Goal: Check status: Check status

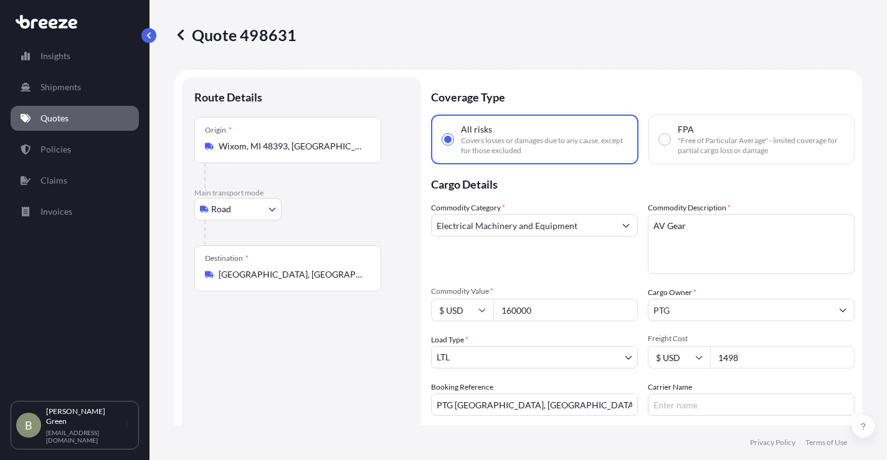
select select "Road"
select select "1"
click at [60, 111] on link "Quotes" at bounding box center [75, 118] width 128 height 25
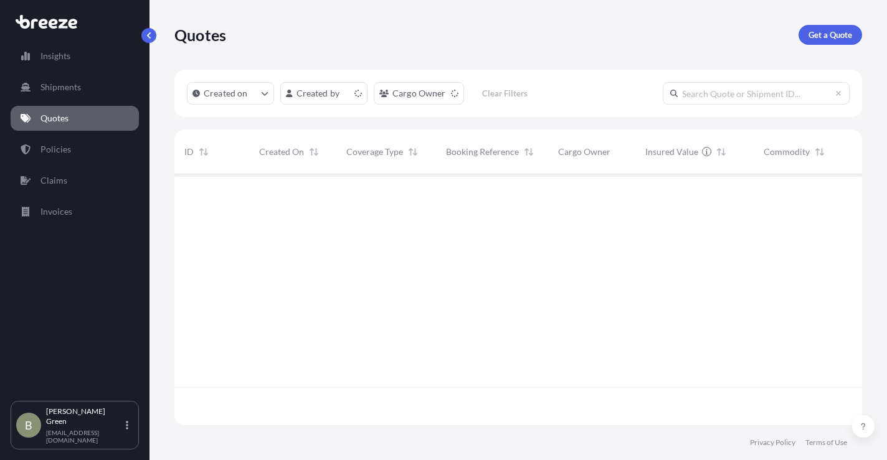
scroll to position [248, 678]
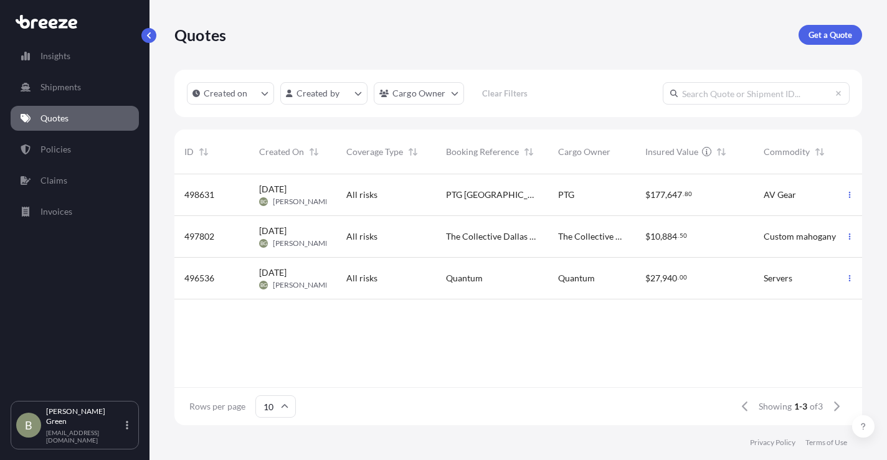
click at [459, 184] on div "PTG Jersey City, NJ" at bounding box center [492, 195] width 112 height 42
select select "Road"
select select "1"
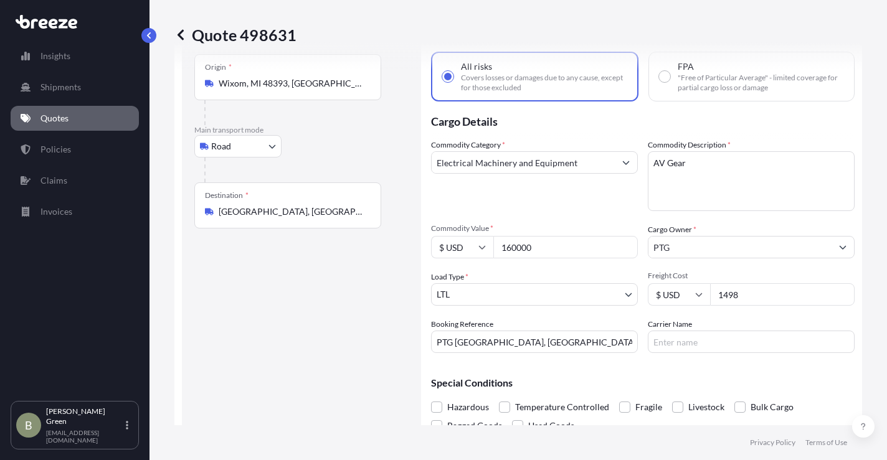
scroll to position [45, 0]
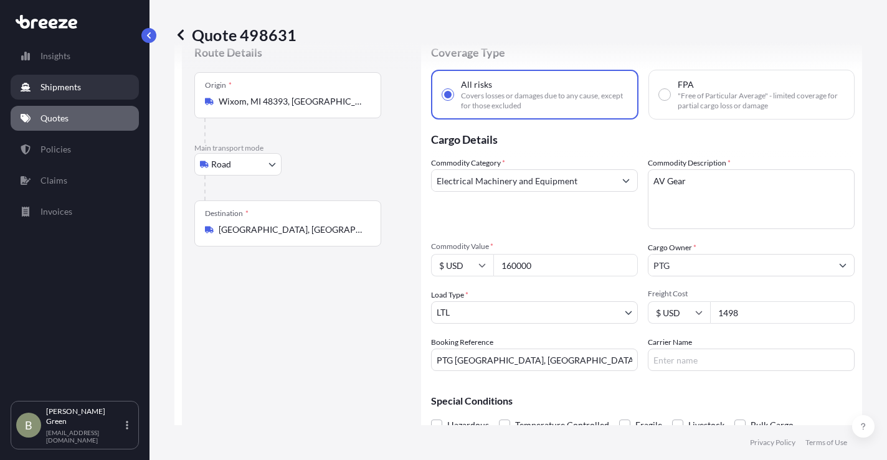
click at [45, 92] on p "Shipments" at bounding box center [60, 87] width 40 height 12
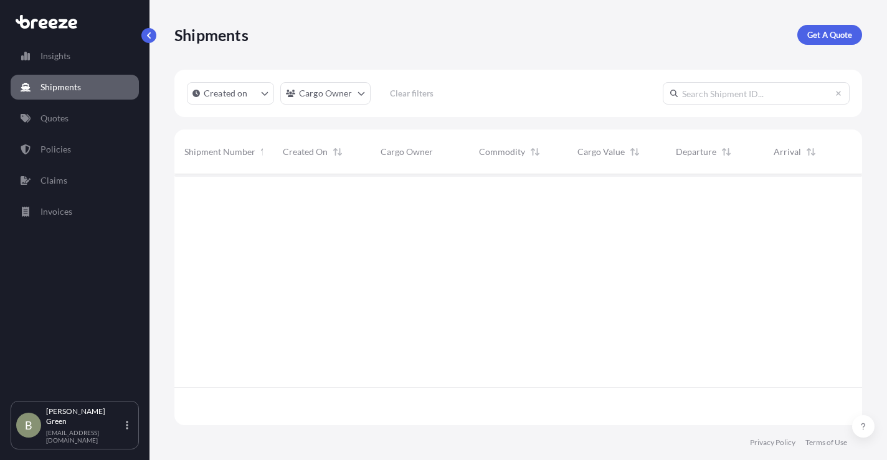
scroll to position [286, 678]
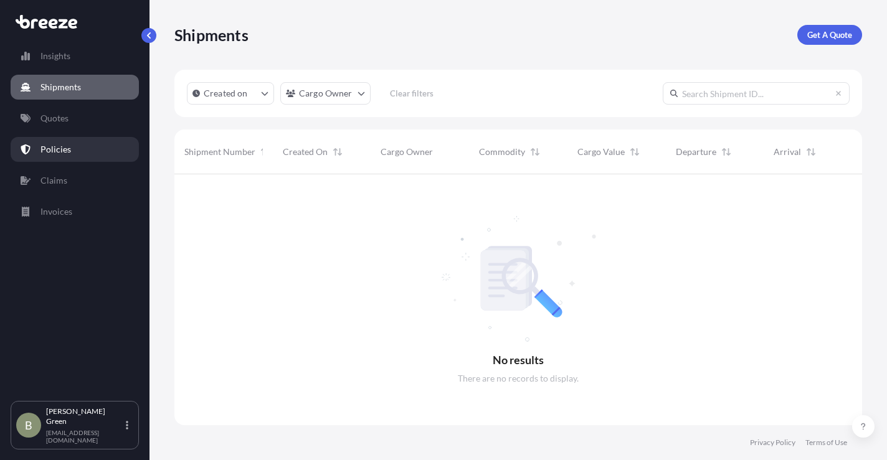
click at [49, 138] on link "Policies" at bounding box center [75, 149] width 128 height 25
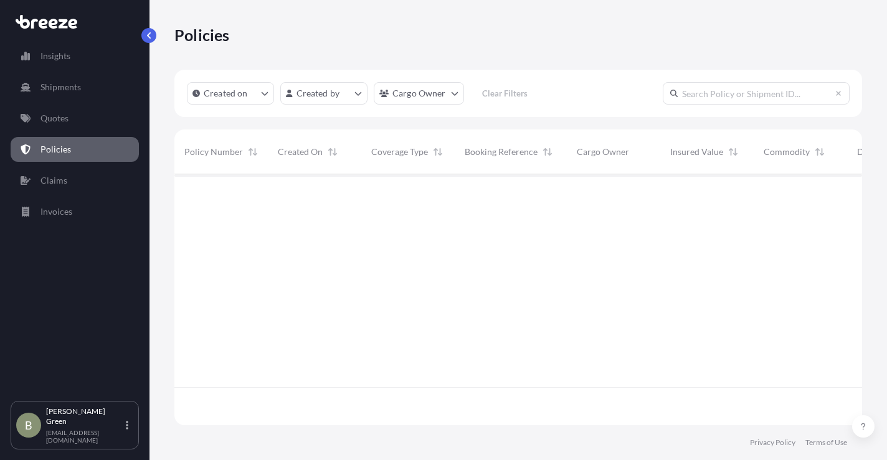
scroll to position [248, 678]
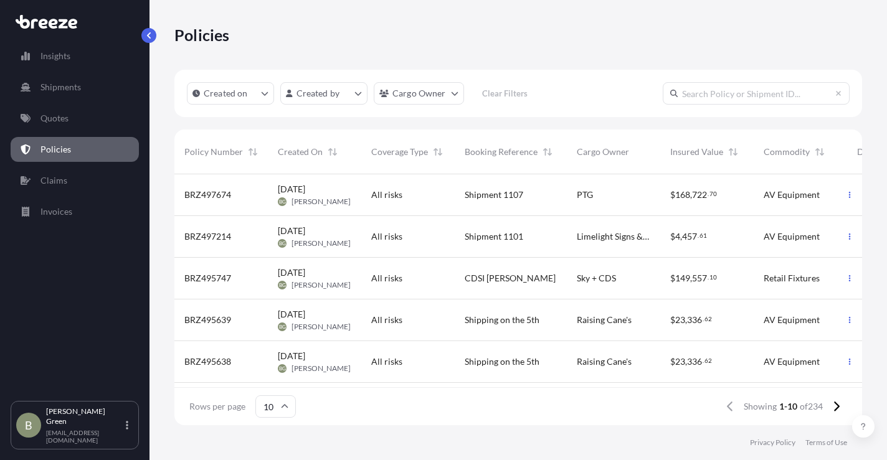
click at [341, 194] on div "Aug 27, 2025 BG Brian Green" at bounding box center [314, 195] width 73 height 24
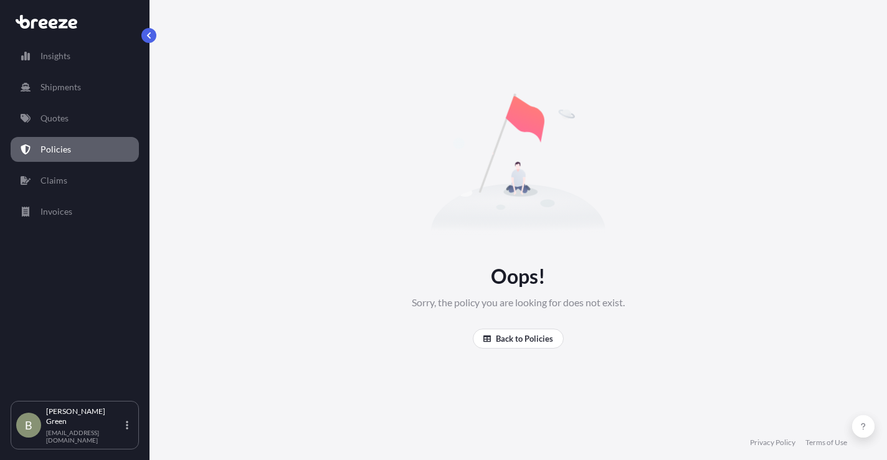
click at [778, 103] on div "Oops! Sorry, the policy you are looking for does not exist. Back to Policies" at bounding box center [517, 212] width 687 height 425
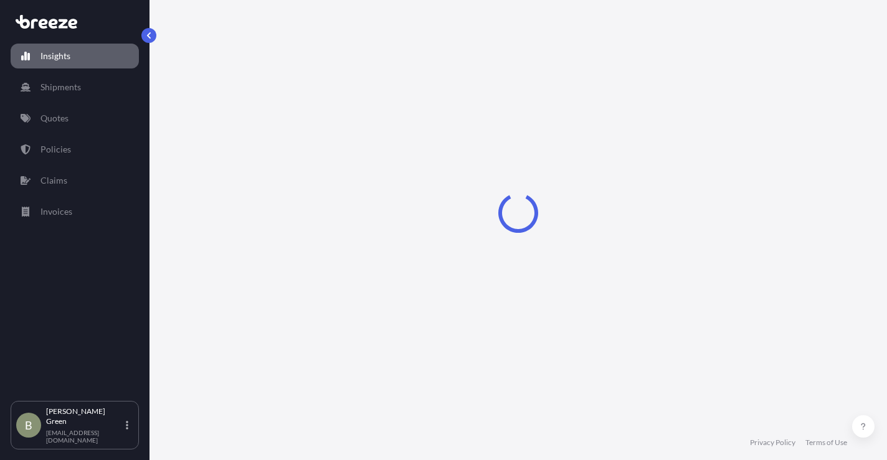
select select "2025"
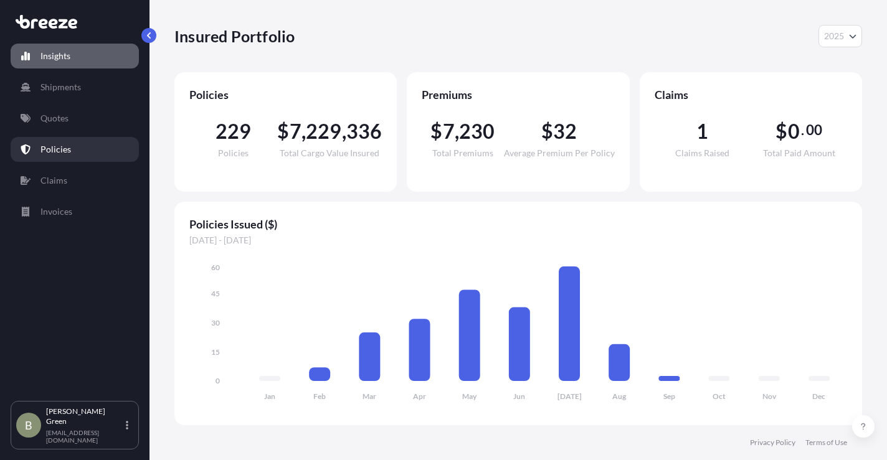
click at [50, 151] on p "Policies" at bounding box center [55, 149] width 31 height 12
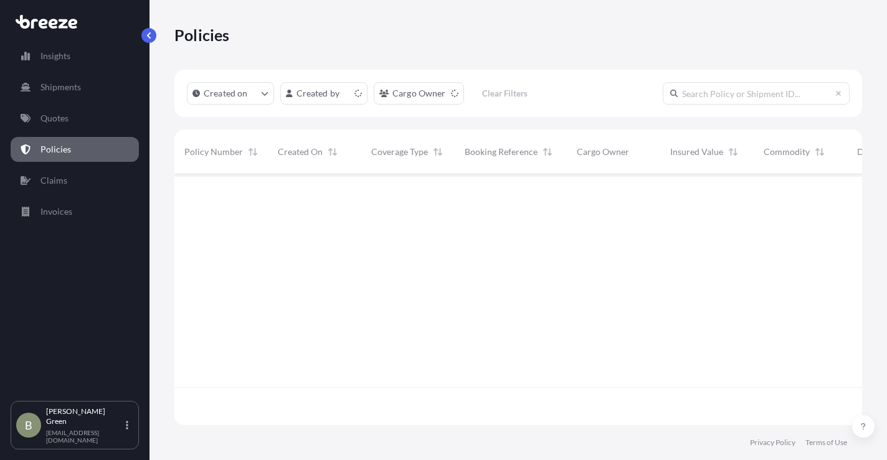
scroll to position [248, 678]
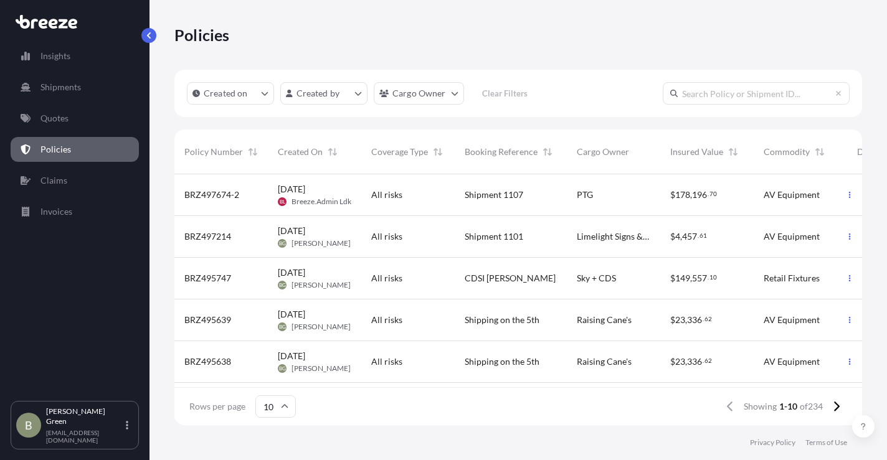
click at [396, 199] on span "All risks" at bounding box center [386, 195] width 31 height 12
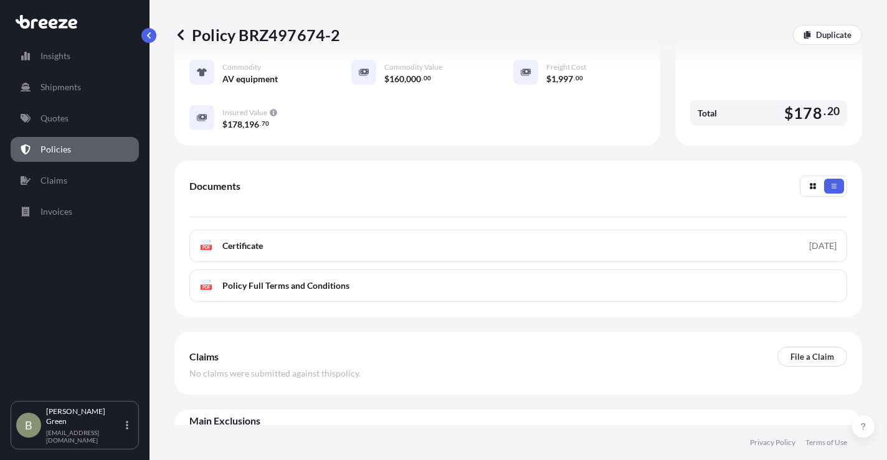
scroll to position [311, 0]
